Goal: Task Accomplishment & Management: Use online tool/utility

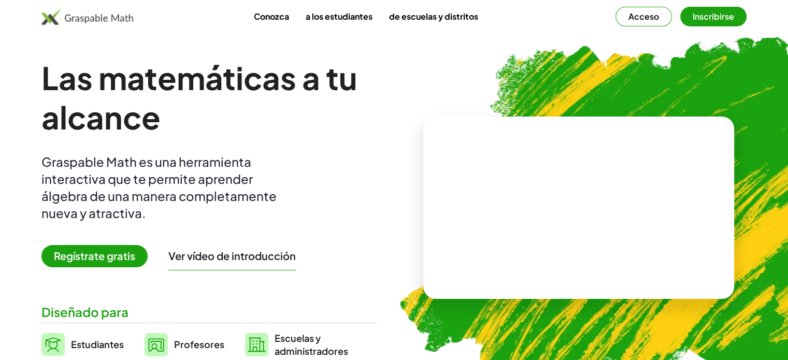
click at [612, 28] on div "Conozca a los estudiantes de escuelas y distritos Acceso Inscribirse" at bounding box center [394, 16] width 788 height 33
click at [715, 22] on button "Inscribirse" at bounding box center [713, 17] width 66 height 20
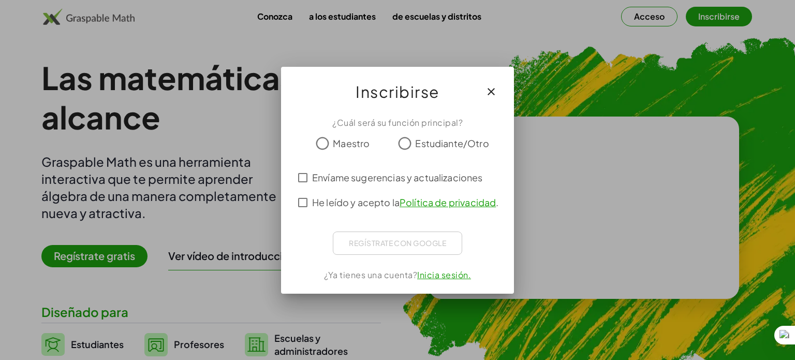
click at [416, 138] on font "Estudiante/Otro" at bounding box center [452, 143] width 74 height 12
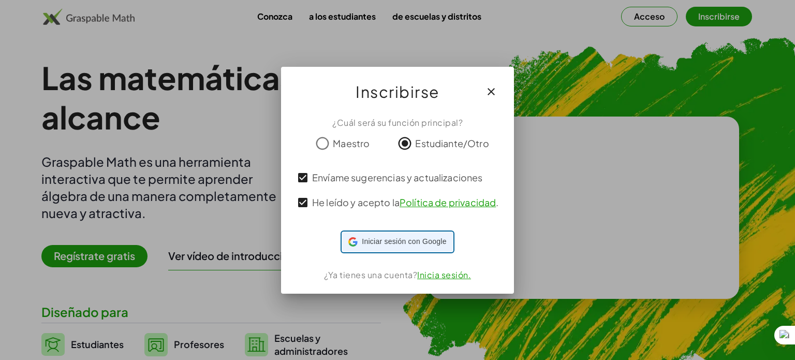
click at [387, 245] on font "Iniciar sesión con Google" at bounding box center [404, 241] width 84 height 8
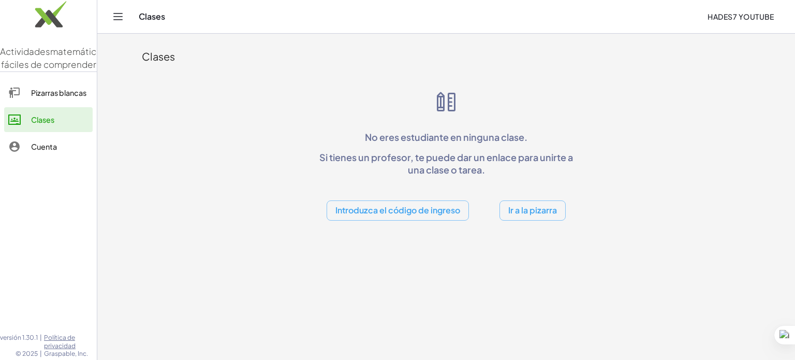
click at [70, 97] on font "Pizarras blancas" at bounding box center [58, 92] width 55 height 9
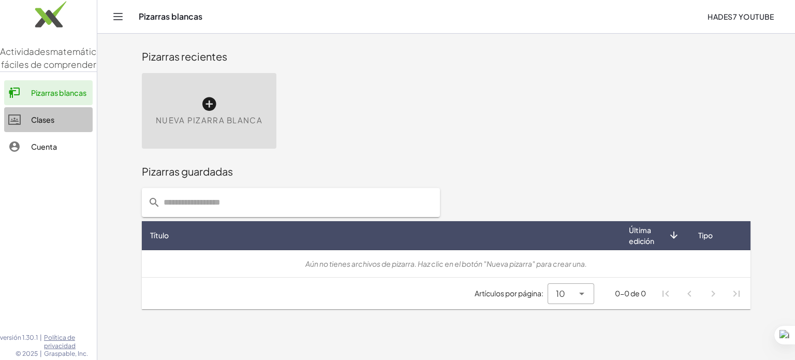
click at [67, 126] on div "Clases" at bounding box center [59, 119] width 57 height 12
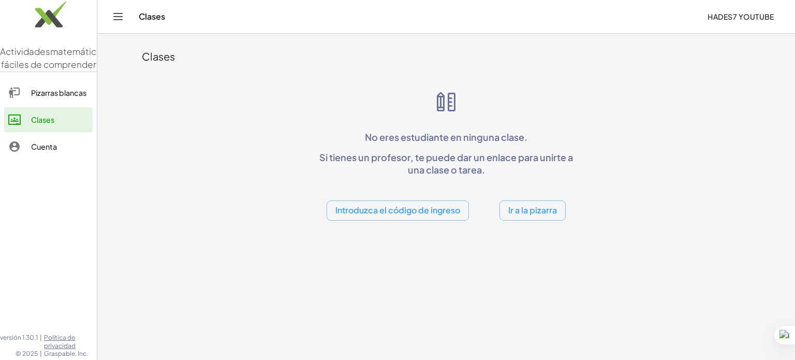
click at [525, 211] on font "Ir a la pizarra" at bounding box center [533, 210] width 49 height 11
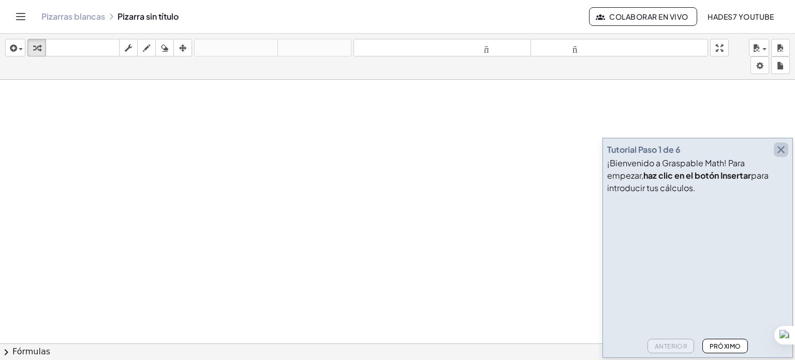
click at [782, 151] on icon "button" at bounding box center [781, 149] width 12 height 12
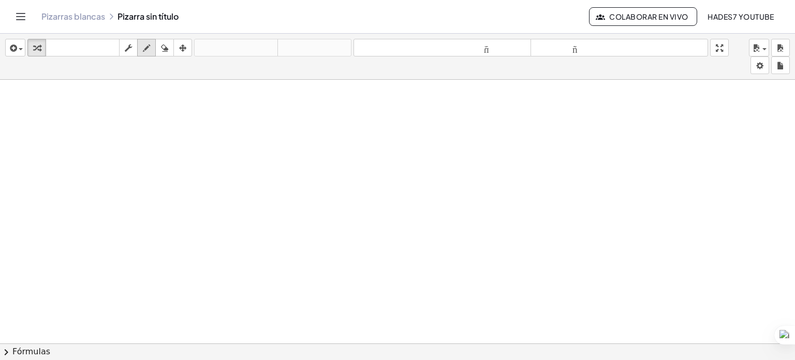
click at [150, 48] on icon "button" at bounding box center [146, 48] width 7 height 12
click at [64, 49] on font "teclado" at bounding box center [82, 48] width 69 height 10
click at [37, 46] on icon "button" at bounding box center [36, 48] width 7 height 12
click at [16, 47] on icon "button" at bounding box center [12, 48] width 9 height 12
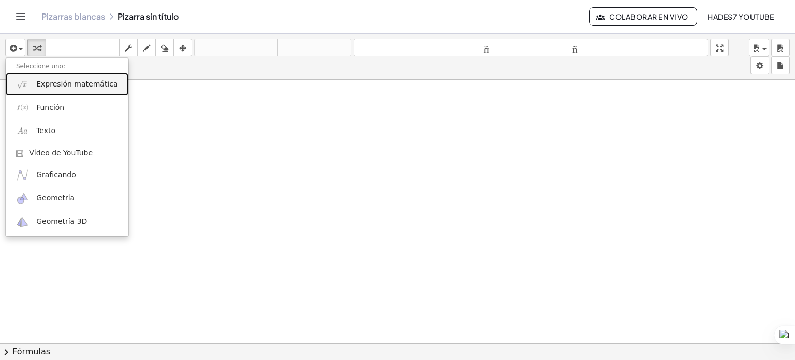
click at [75, 84] on font "Expresión matemática" at bounding box center [76, 84] width 81 height 8
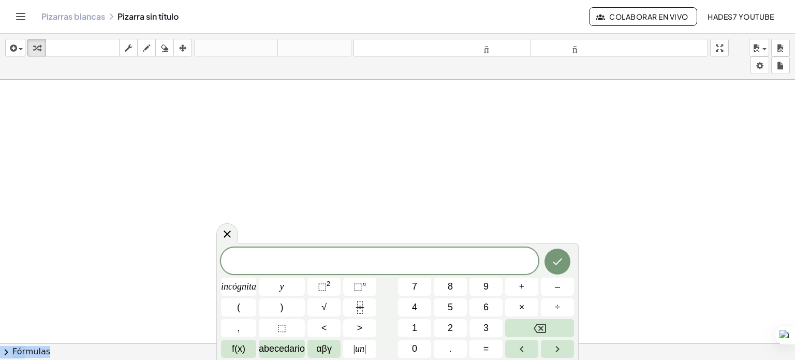
drag, startPoint x: 541, startPoint y: 250, endPoint x: 542, endPoint y: 230, distance: 19.2
click at [542, 230] on body "Actividades matemáticas fáciles de comprender Pizarras blancas Clases Cuenta ve…" at bounding box center [397, 180] width 795 height 360
click at [228, 236] on icon at bounding box center [227, 234] width 12 height 12
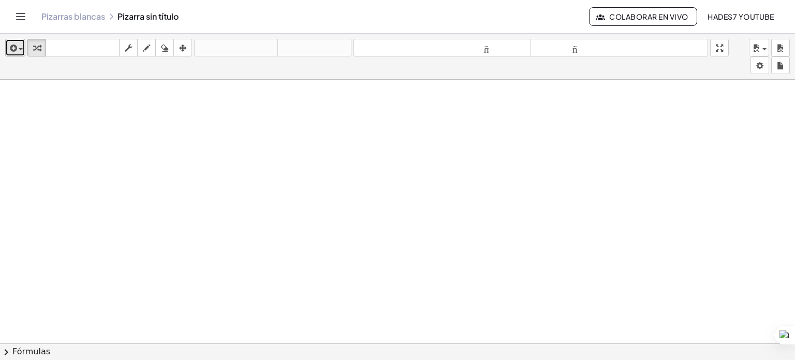
click at [15, 51] on icon "button" at bounding box center [12, 48] width 9 height 12
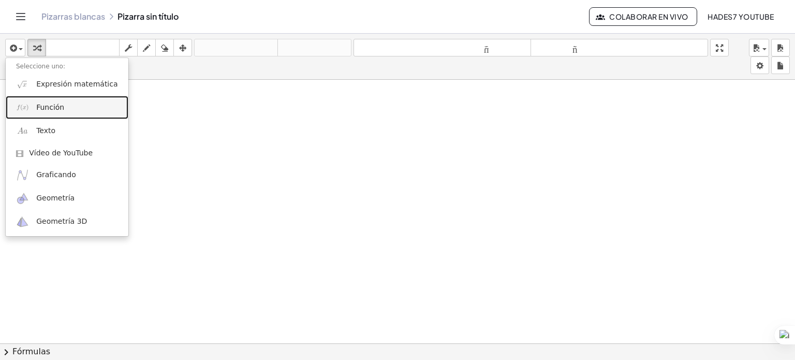
click at [53, 109] on font "Función" at bounding box center [50, 107] width 28 height 8
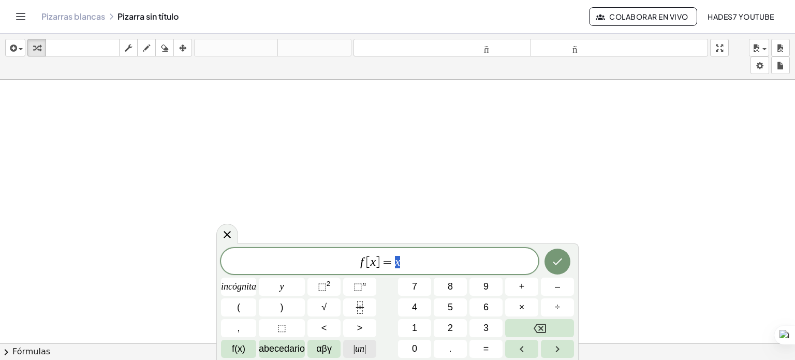
click at [358, 347] on font "un" at bounding box center [359, 348] width 9 height 10
click at [534, 335] on button "Retroceso" at bounding box center [539, 328] width 69 height 18
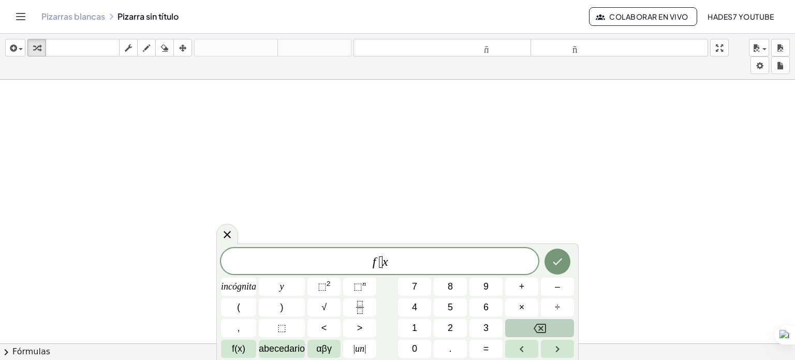
click at [534, 335] on button "Retroceso" at bounding box center [539, 328] width 69 height 18
click at [555, 266] on icon "Hecho" at bounding box center [558, 261] width 12 height 12
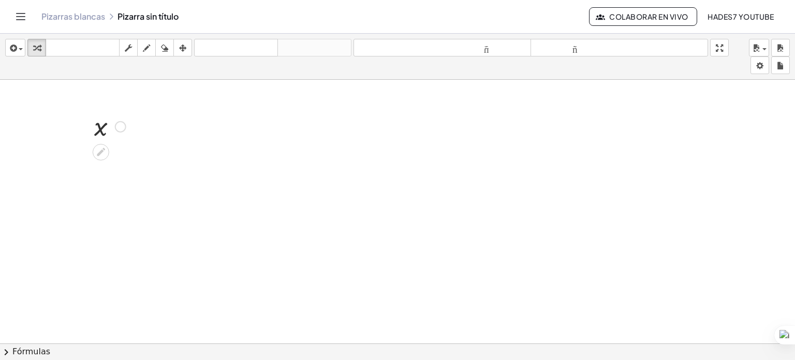
click at [93, 135] on div at bounding box center [87, 125] width 16 height 39
click at [105, 134] on div at bounding box center [110, 126] width 42 height 34
click at [102, 126] on div at bounding box center [110, 126] width 42 height 34
click at [100, 130] on div at bounding box center [110, 126] width 42 height 34
drag, startPoint x: 117, startPoint y: 128, endPoint x: 100, endPoint y: 132, distance: 16.5
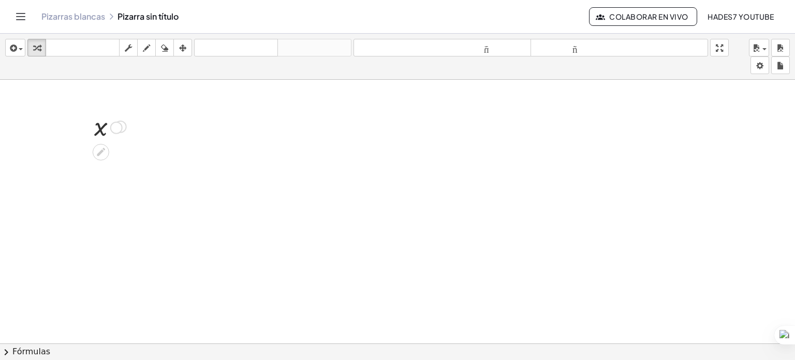
click at [101, 127] on div "x" at bounding box center [101, 127] width 0 height 0
click at [101, 131] on div at bounding box center [110, 126] width 42 height 34
click at [171, 167] on div at bounding box center [397, 343] width 795 height 527
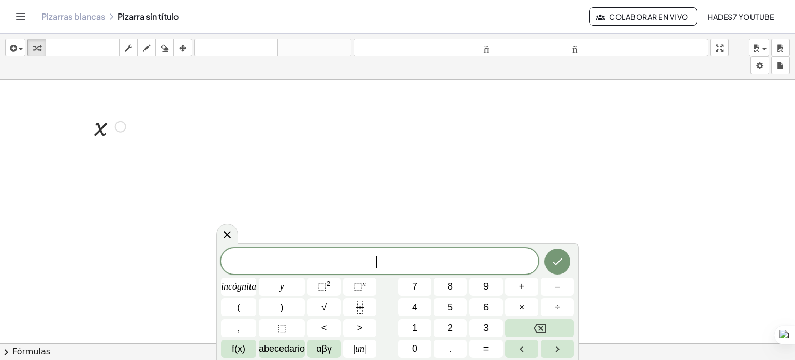
click at [99, 132] on div at bounding box center [110, 126] width 42 height 34
click at [179, 49] on div "button" at bounding box center [182, 47] width 13 height 12
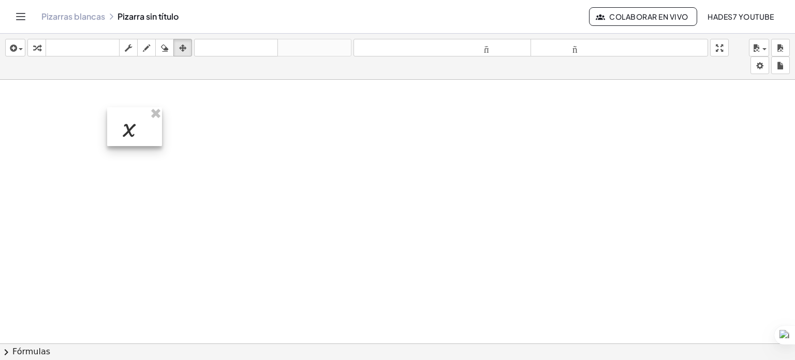
drag, startPoint x: 102, startPoint y: 133, endPoint x: 136, endPoint y: 134, distance: 34.2
click at [136, 134] on div at bounding box center [134, 126] width 55 height 39
click at [147, 49] on icon "button" at bounding box center [146, 48] width 7 height 12
drag, startPoint x: 251, startPoint y: 105, endPoint x: 213, endPoint y: 151, distance: 59.9
click at [213, 151] on div at bounding box center [397, 343] width 795 height 527
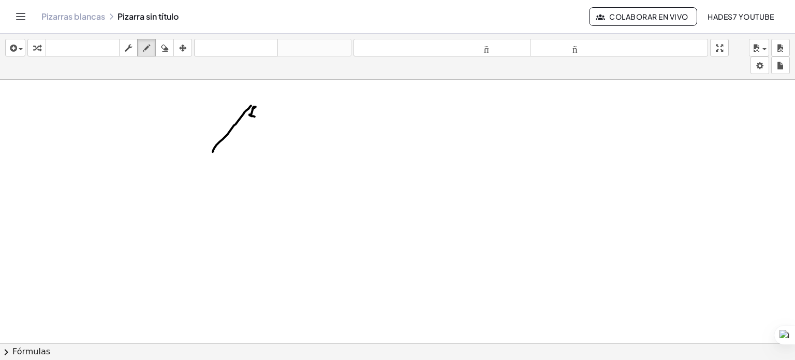
drag, startPoint x: 253, startPoint y: 108, endPoint x: 255, endPoint y: 116, distance: 8.0
click at [255, 116] on div at bounding box center [397, 343] width 795 height 527
drag, startPoint x: 221, startPoint y: 148, endPoint x: 227, endPoint y: 148, distance: 6.2
click at [227, 148] on div at bounding box center [397, 343] width 795 height 527
drag, startPoint x: 237, startPoint y: 144, endPoint x: 235, endPoint y: 153, distance: 9.2
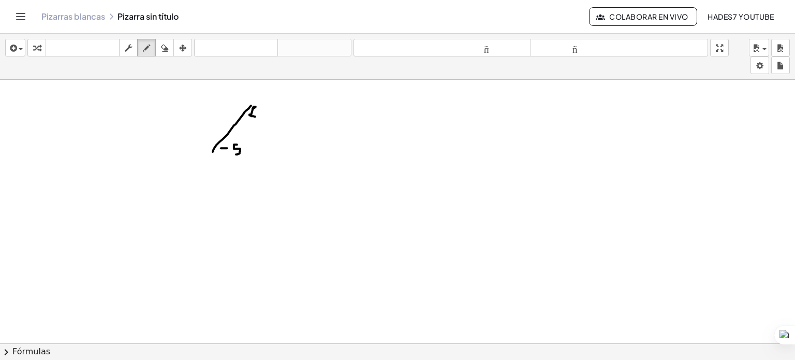
click at [235, 153] on div at bounding box center [397, 343] width 795 height 527
click at [213, 101] on div at bounding box center [397, 343] width 795 height 527
click at [180, 46] on icon "button" at bounding box center [182, 48] width 7 height 12
click at [240, 114] on div at bounding box center [397, 343] width 795 height 527
click at [237, 124] on div at bounding box center [397, 343] width 795 height 527
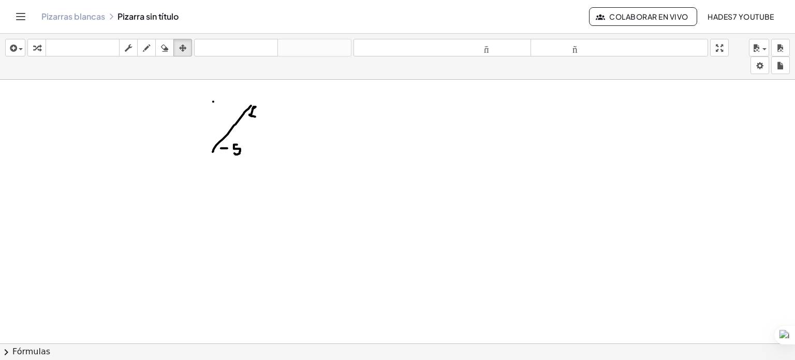
drag, startPoint x: 218, startPoint y: 117, endPoint x: 284, endPoint y: 135, distance: 69.1
click at [284, 135] on div at bounding box center [397, 343] width 795 height 527
click at [19, 20] on icon "Cambiar navegación" at bounding box center [21, 16] width 9 height 6
